Goal: Task Accomplishment & Management: Use online tool/utility

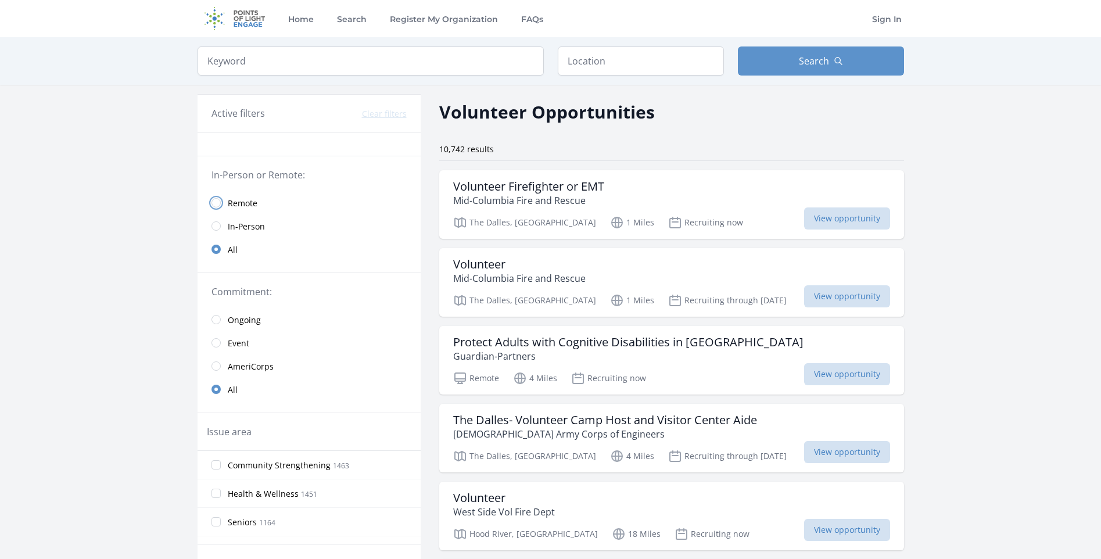
click at [214, 203] on input "radio" at bounding box center [215, 202] width 9 height 9
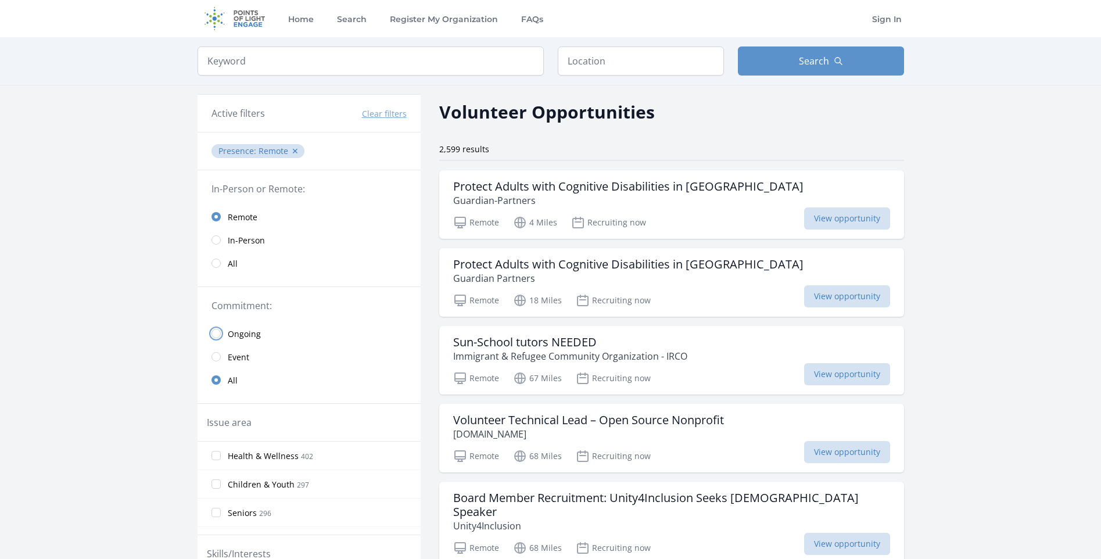
click at [214, 331] on input "radio" at bounding box center [215, 333] width 9 height 9
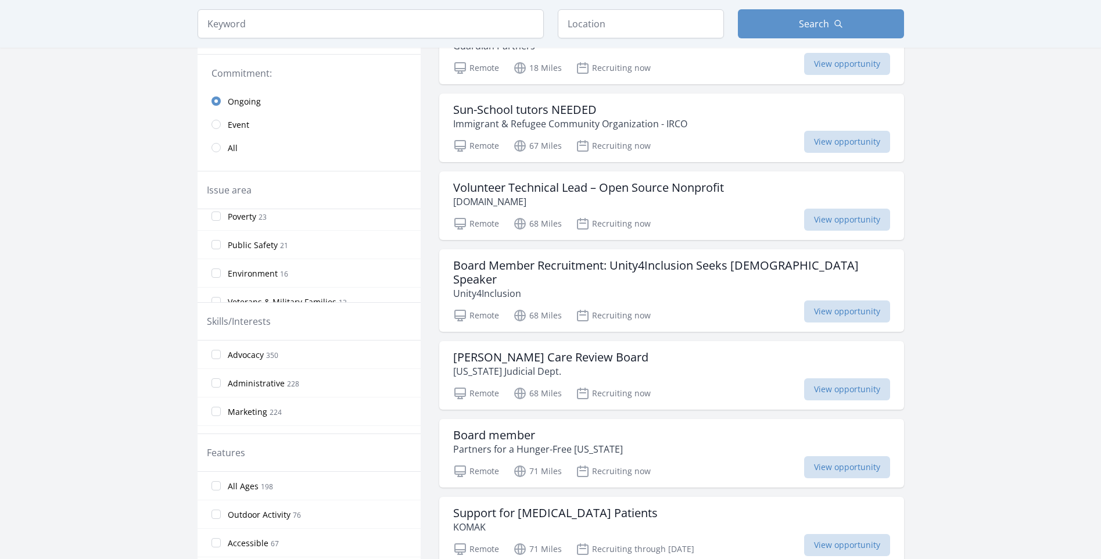
scroll to position [534, 0]
click at [218, 289] on input "Veterans & Military Families 13" at bounding box center [215, 286] width 9 height 9
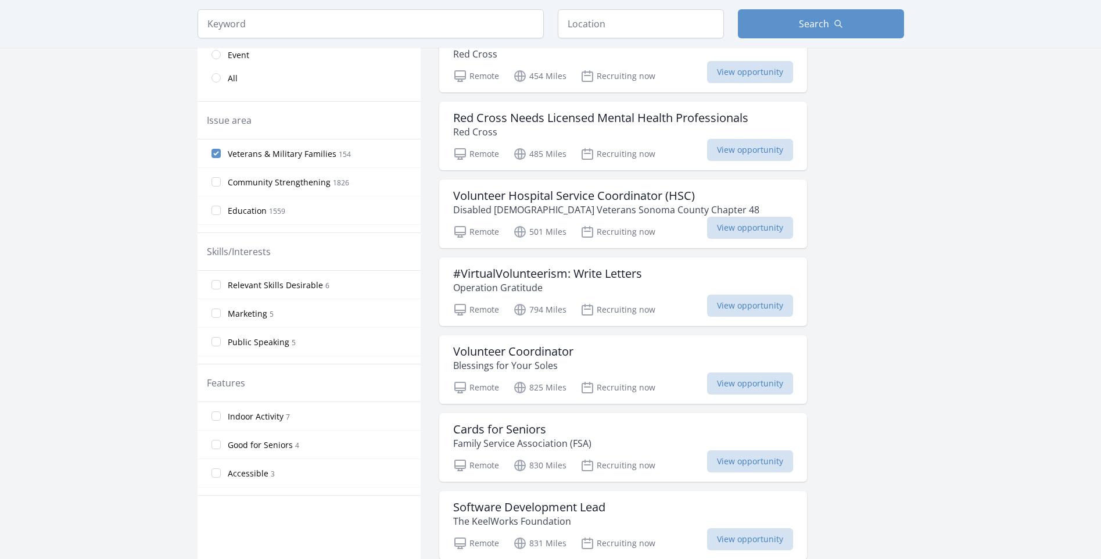
scroll to position [186, 0]
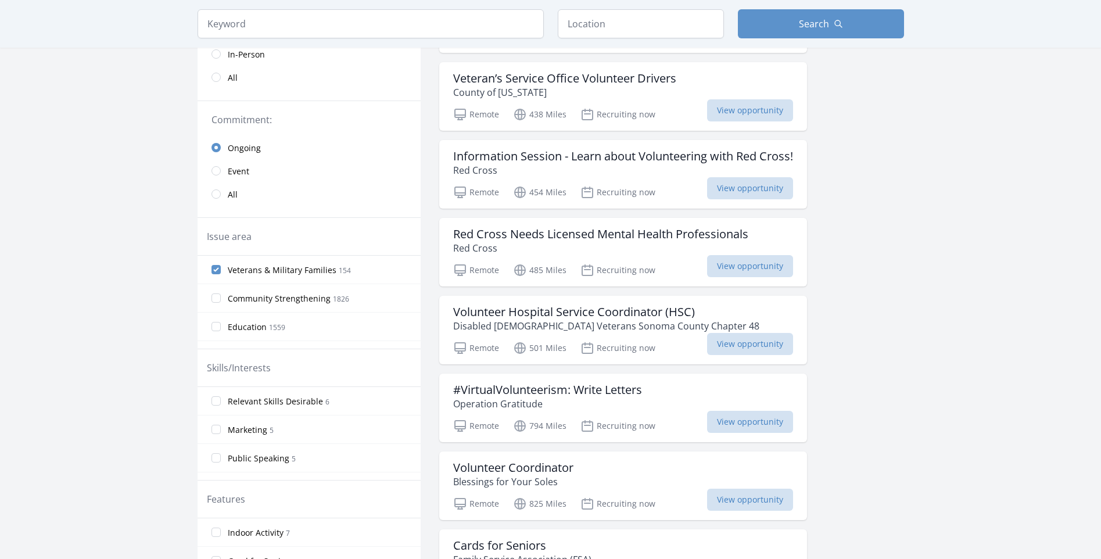
click at [736, 424] on span "View opportunity" at bounding box center [750, 422] width 86 height 22
